Goal: Task Accomplishment & Management: Manage account settings

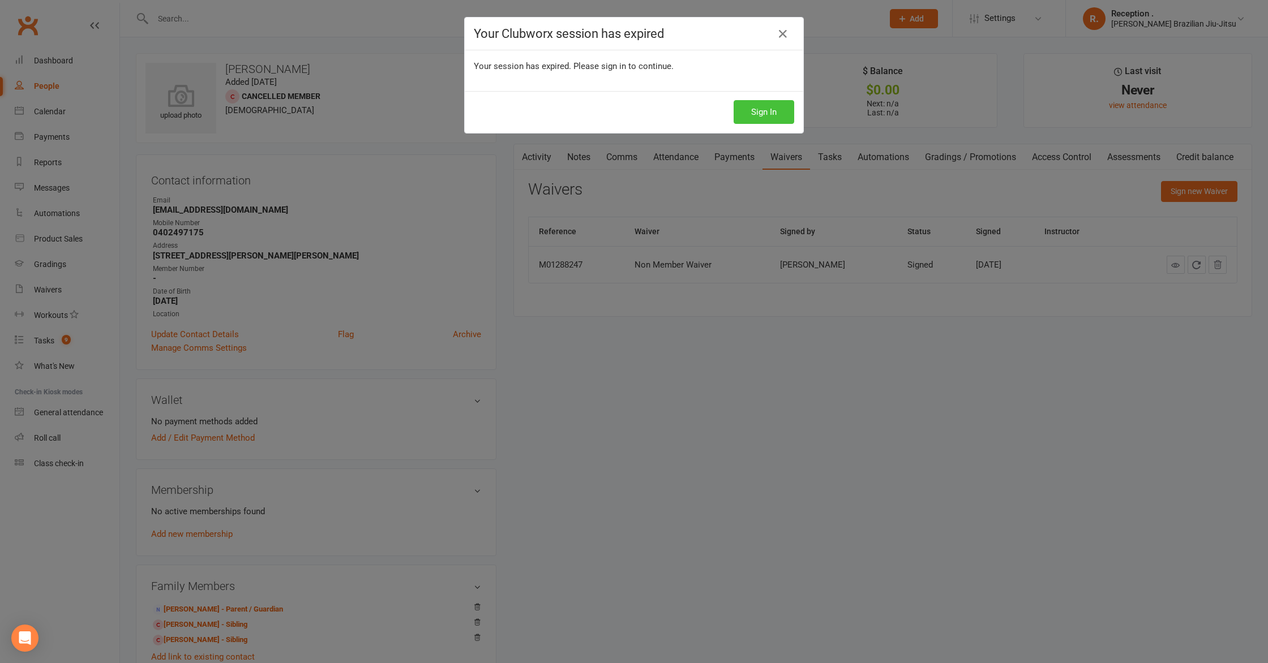
click at [767, 109] on button "Sign In" at bounding box center [764, 112] width 61 height 24
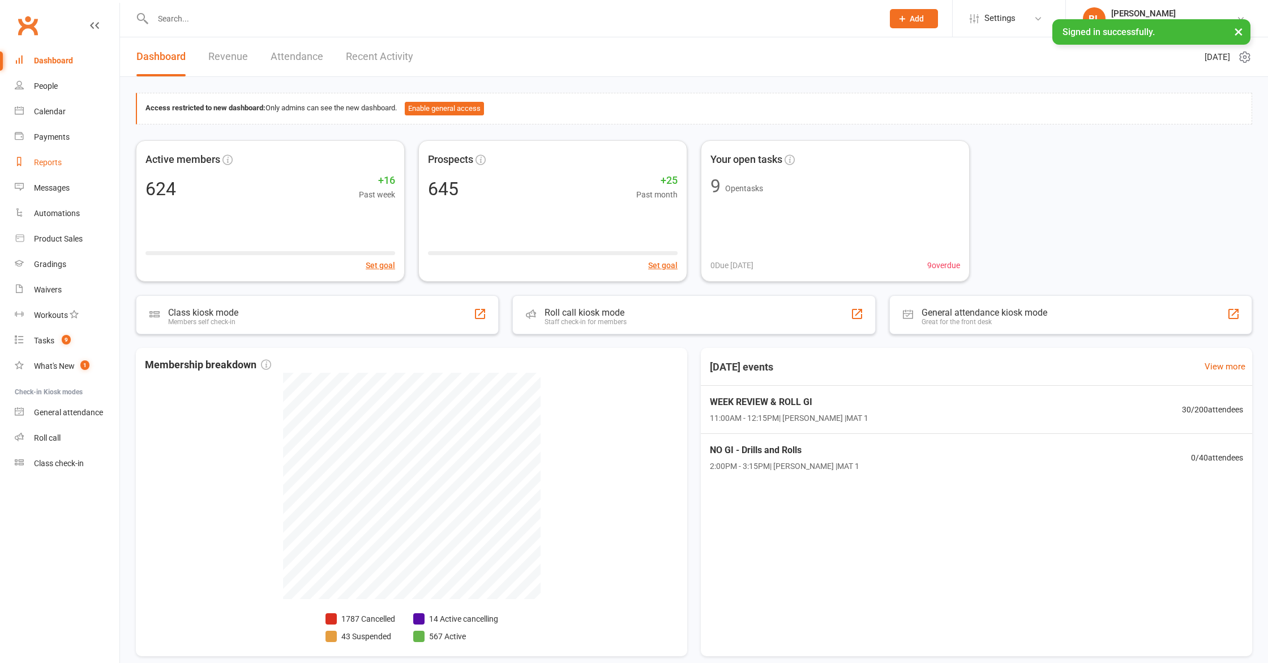
click at [46, 162] on div "Reports" at bounding box center [48, 162] width 28 height 9
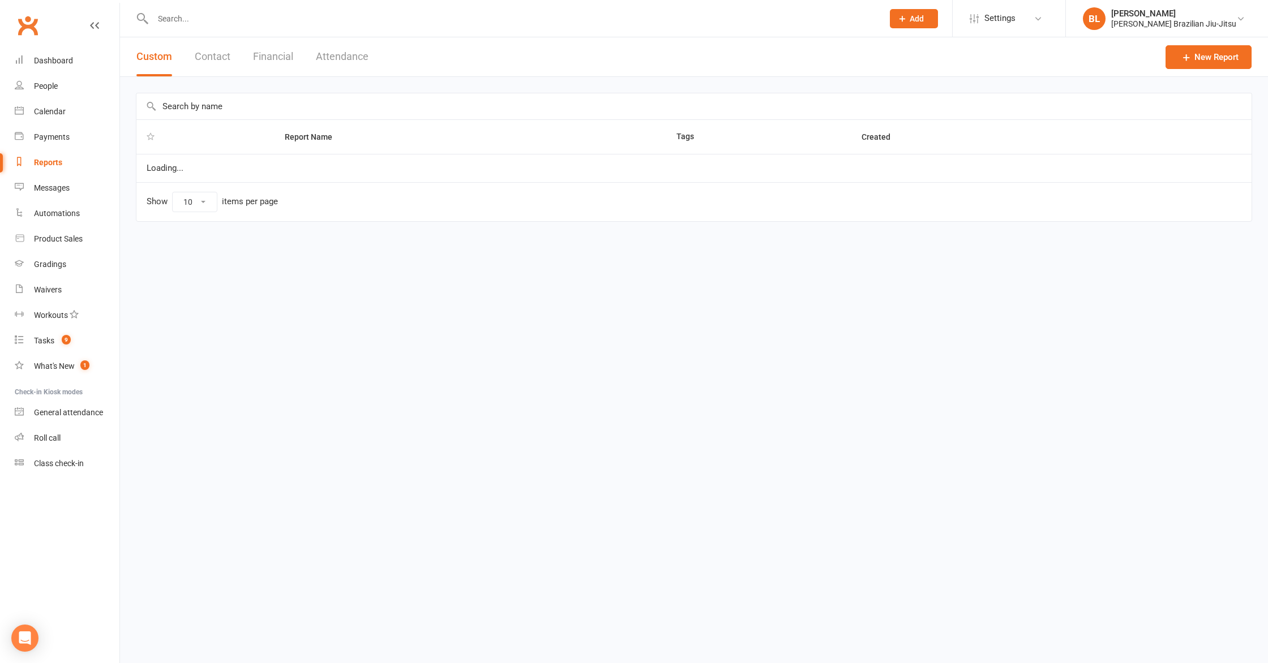
select select "100"
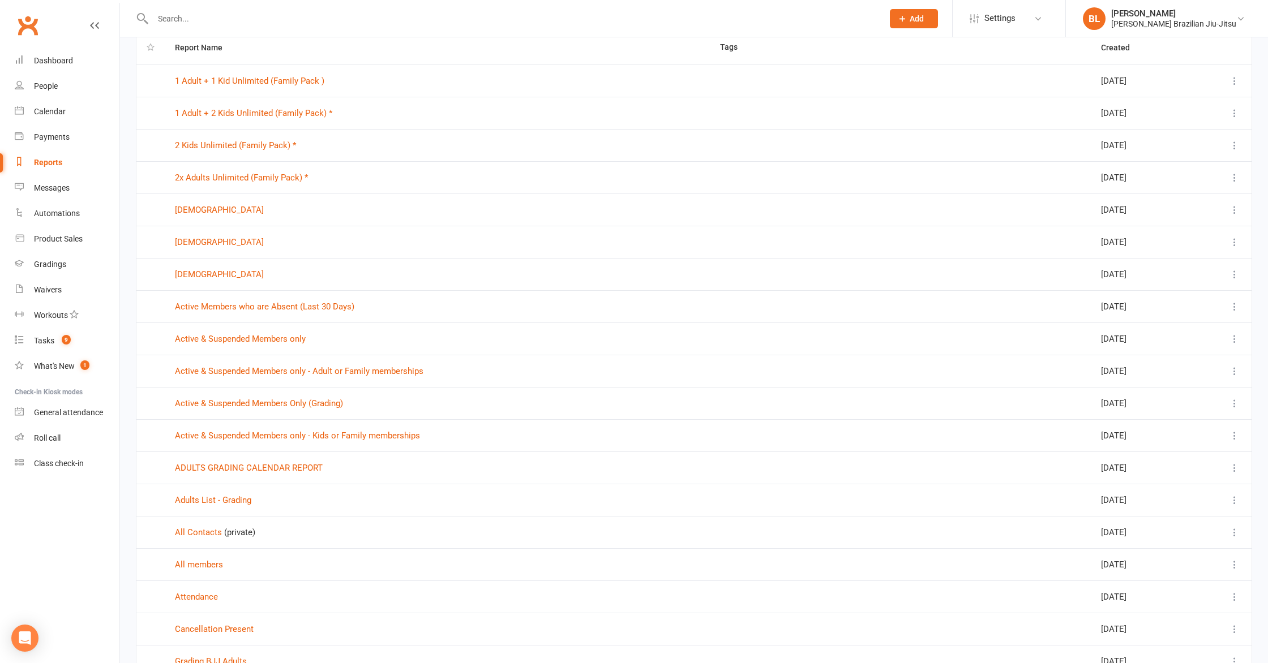
scroll to position [90, 0]
click at [352, 435] on link "Active & Suspended Members only - Kids or Family memberships" at bounding box center [297, 435] width 245 height 10
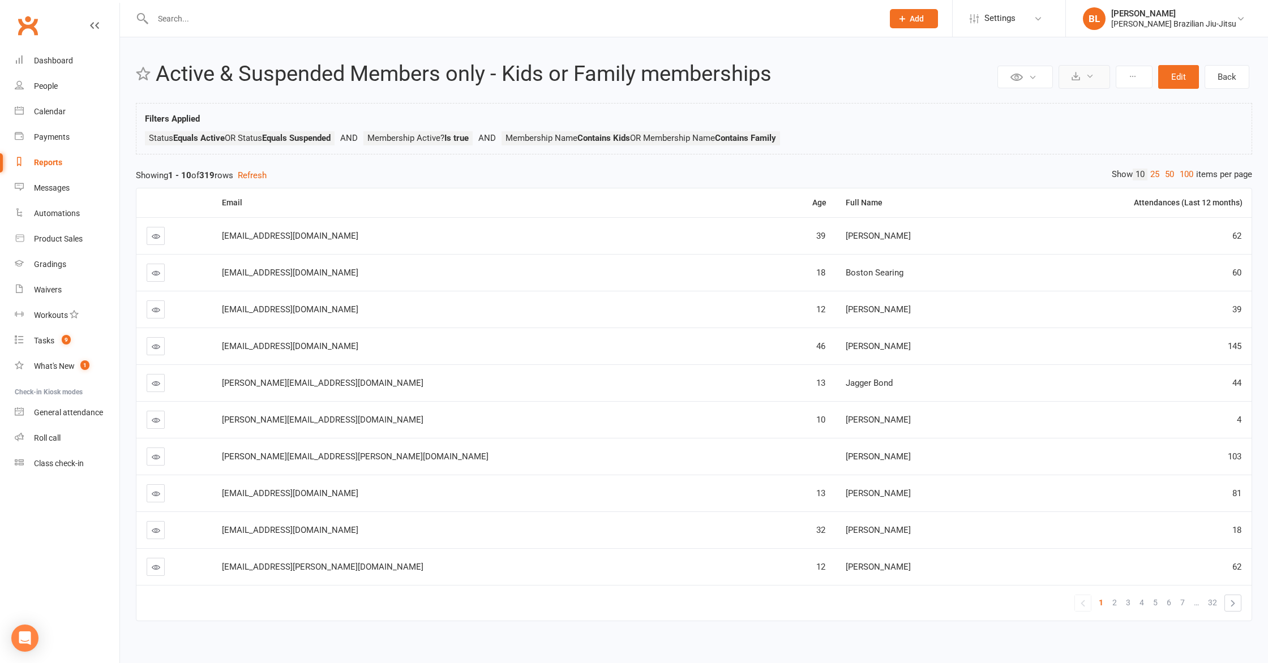
click at [1089, 74] on icon at bounding box center [1090, 76] width 8 height 8
click at [1086, 104] on link "Export to CSV" at bounding box center [1050, 104] width 119 height 23
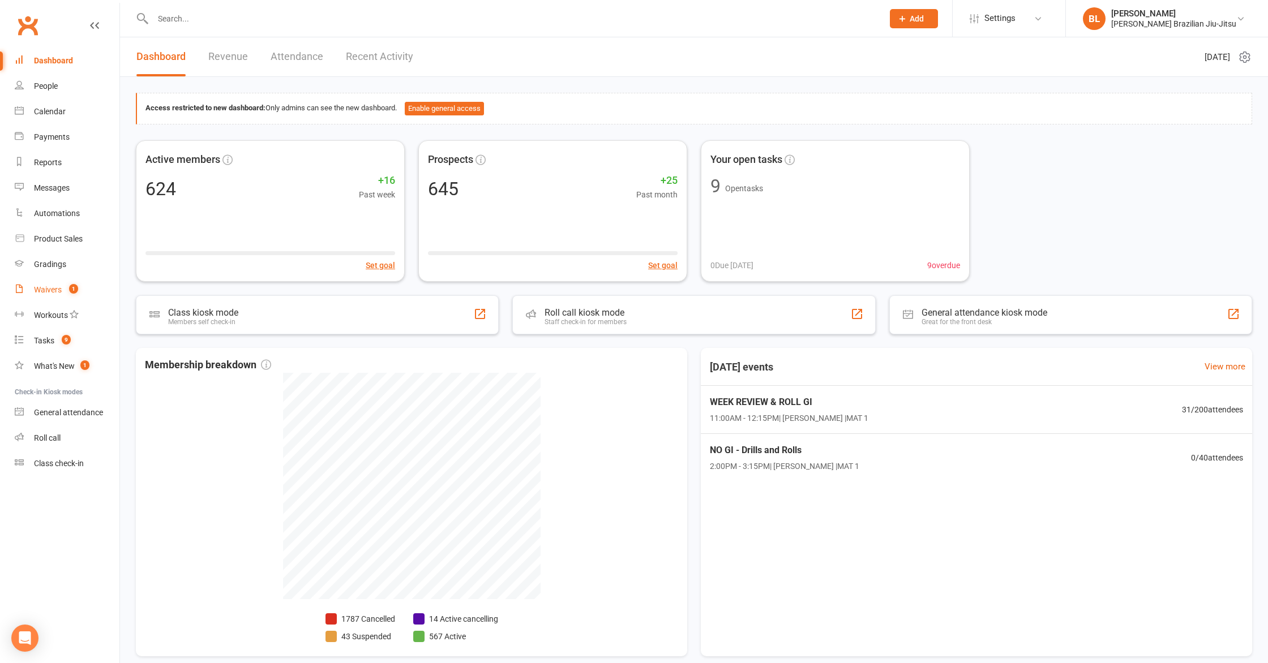
click at [60, 294] on link "Waivers 1" at bounding box center [67, 289] width 105 height 25
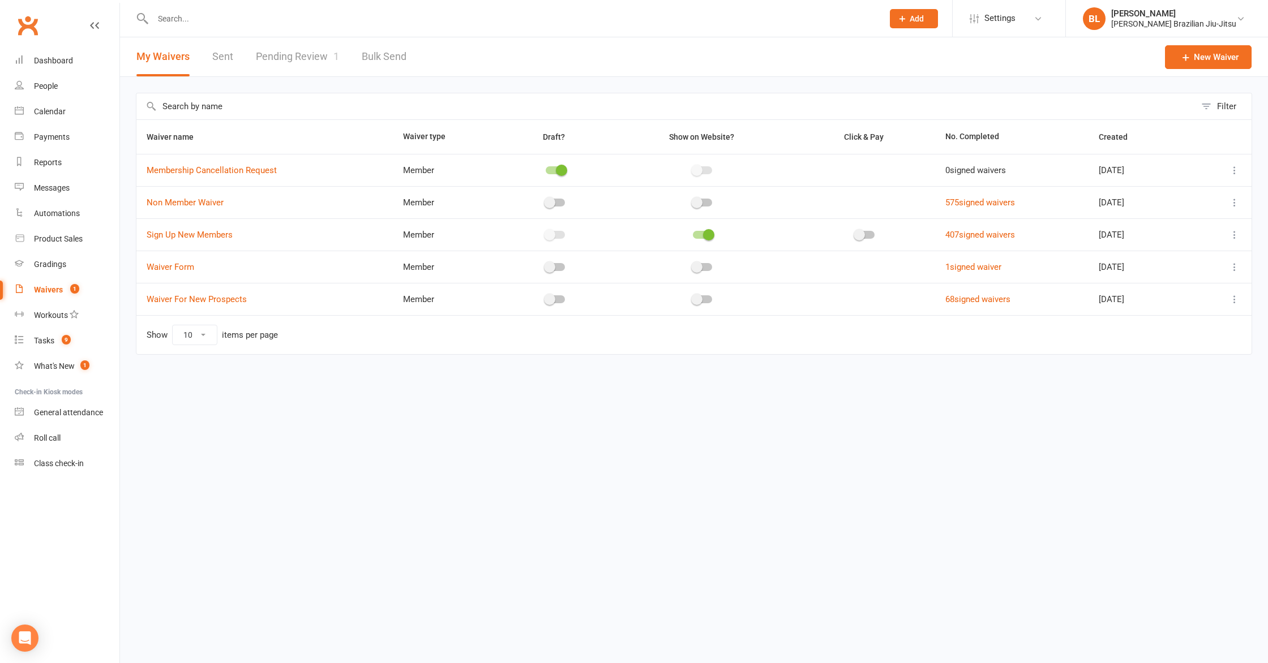
click at [275, 55] on link "Pending Review 1" at bounding box center [297, 56] width 83 height 39
